Goal: Task Accomplishment & Management: Manage account settings

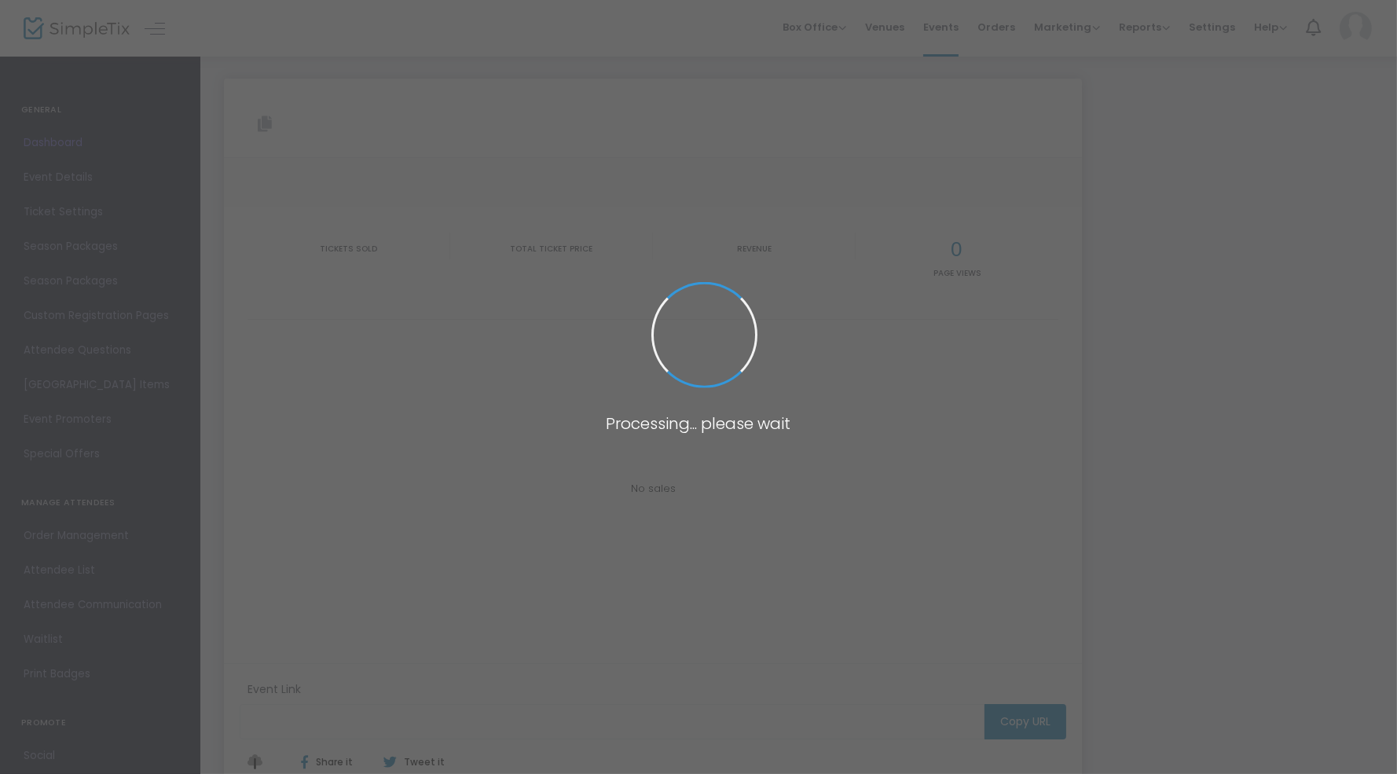
type input "https://www.simpletix.com/e/september-qwc-member-night-tickets-233396"
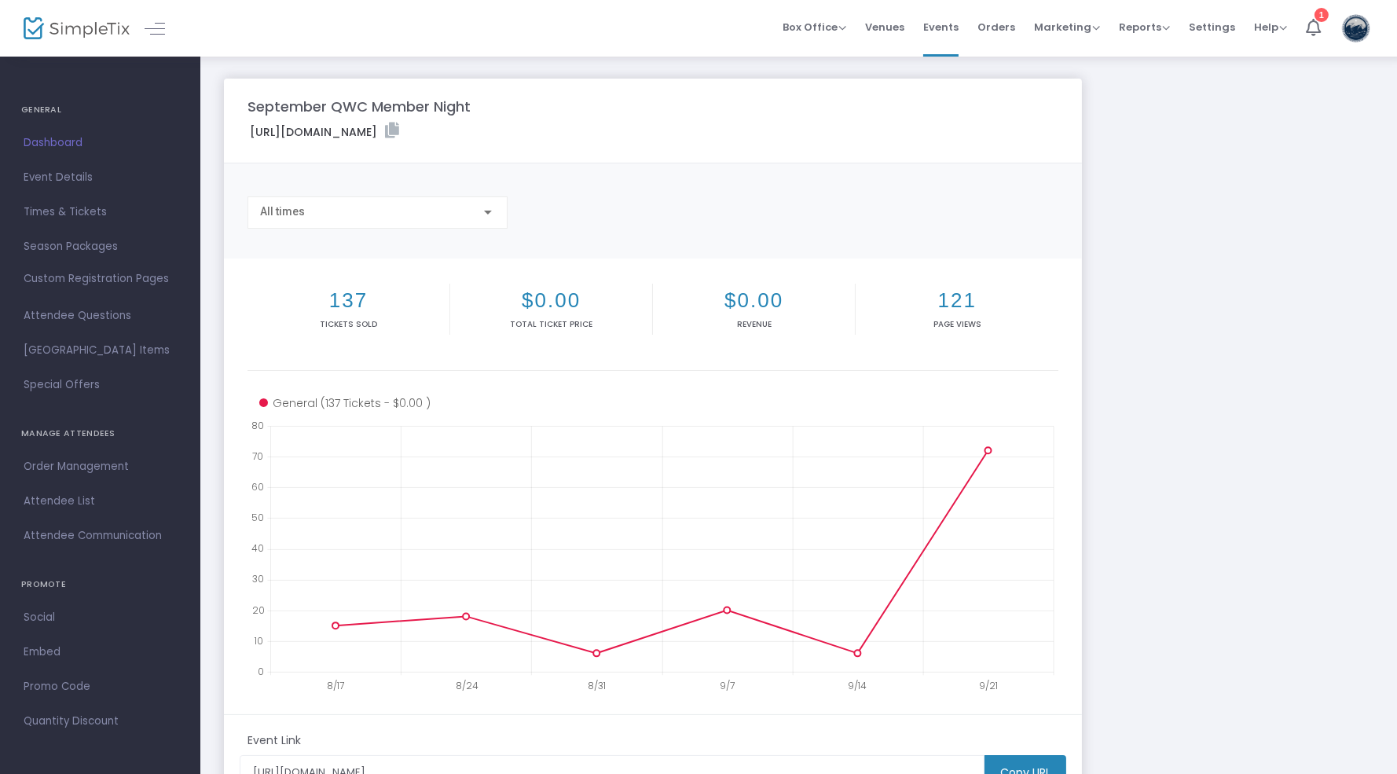
click at [920, 124] on div "https://www.simpletix.com/e/september-qwc-member-night-tickets-233396" at bounding box center [653, 135] width 827 height 24
